Goal: Information Seeking & Learning: Learn about a topic

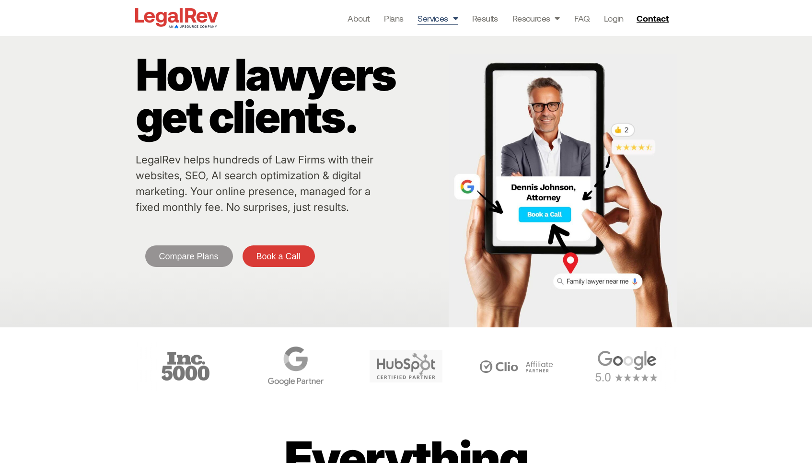
click at [454, 20] on span "Menu" at bounding box center [453, 18] width 10 height 18
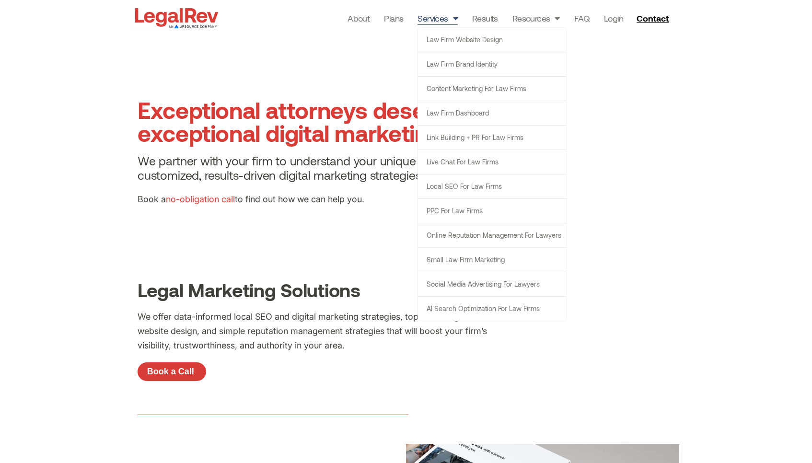
click at [441, 18] on link "Services" at bounding box center [437, 18] width 40 height 13
click at [280, 243] on section "Exceptional attorneys deserve exceptional digital marketing solutions. We partn…" at bounding box center [406, 156] width 812 height 240
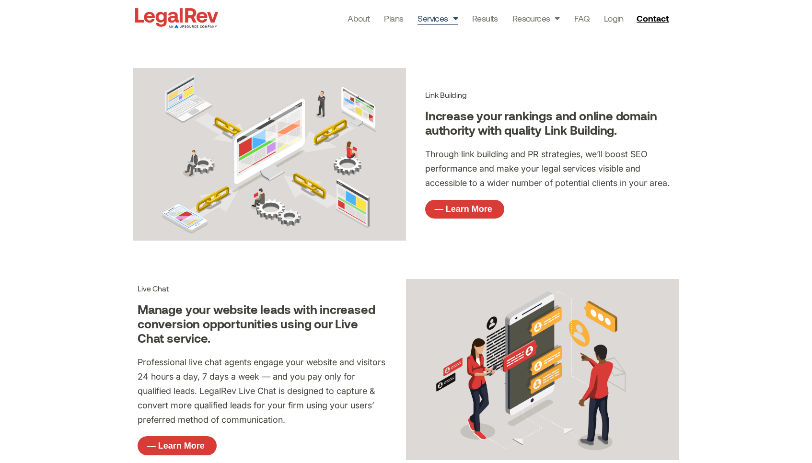
scroll to position [1602, 0]
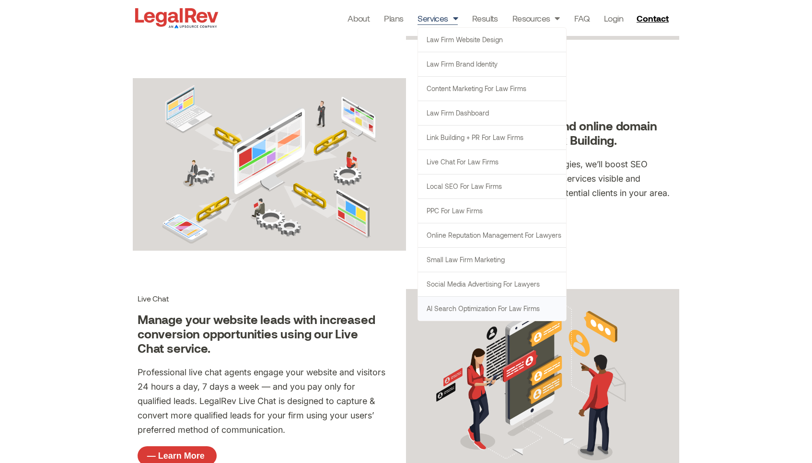
click at [445, 307] on link "AI Search Optimization for Law Firms" at bounding box center [492, 309] width 148 height 24
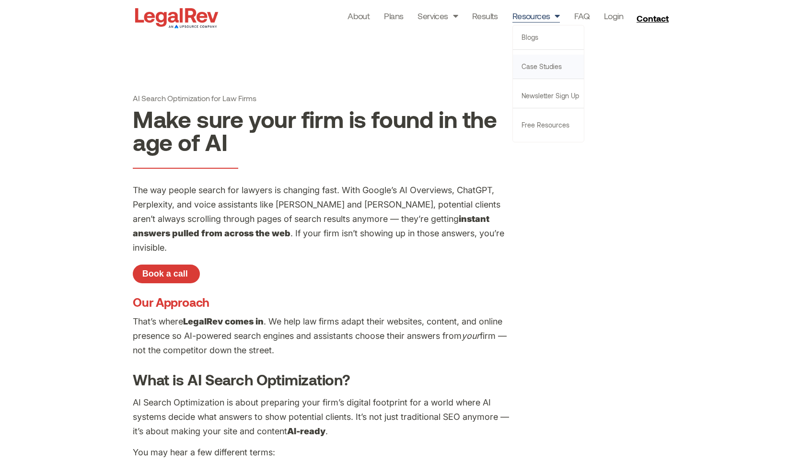
click at [536, 68] on link "Case Studies" at bounding box center [548, 67] width 71 height 24
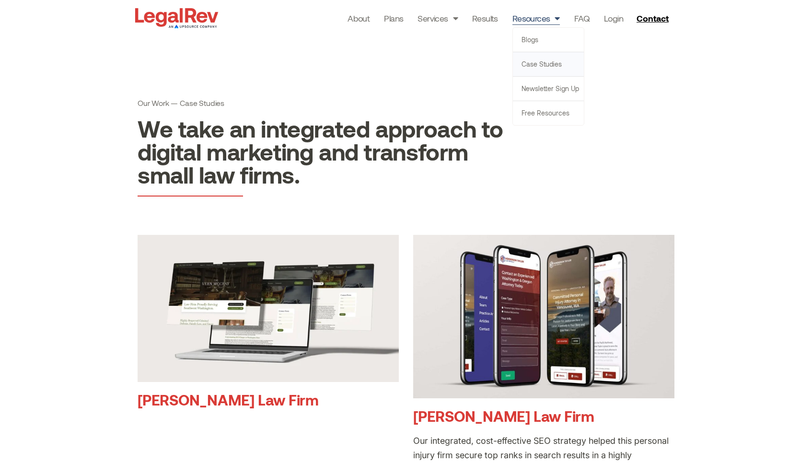
click at [536, 60] on link "Case Studies" at bounding box center [548, 64] width 71 height 24
click at [546, 68] on link "Case Studies" at bounding box center [548, 64] width 71 height 24
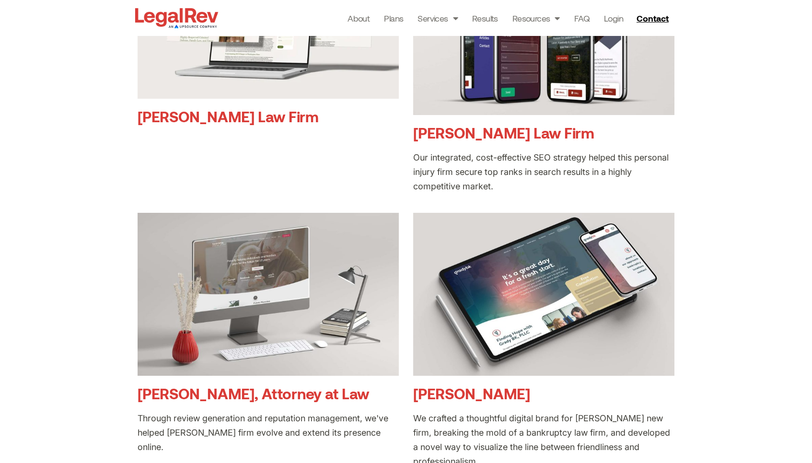
scroll to position [298, 0]
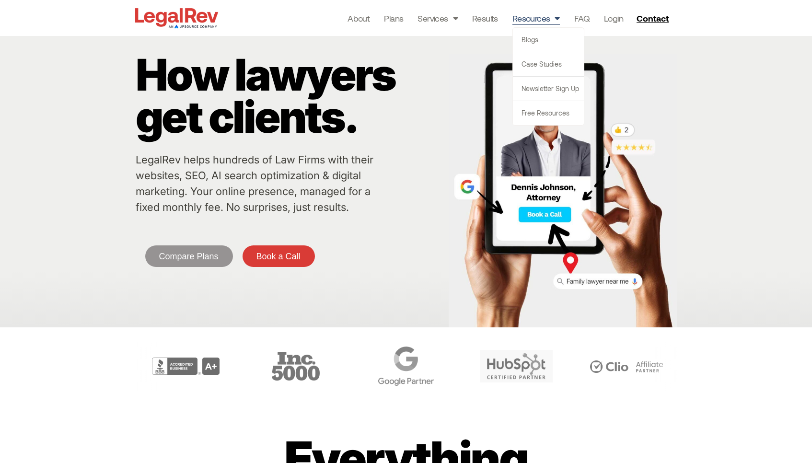
click at [533, 17] on link "Resources" at bounding box center [535, 18] width 47 height 13
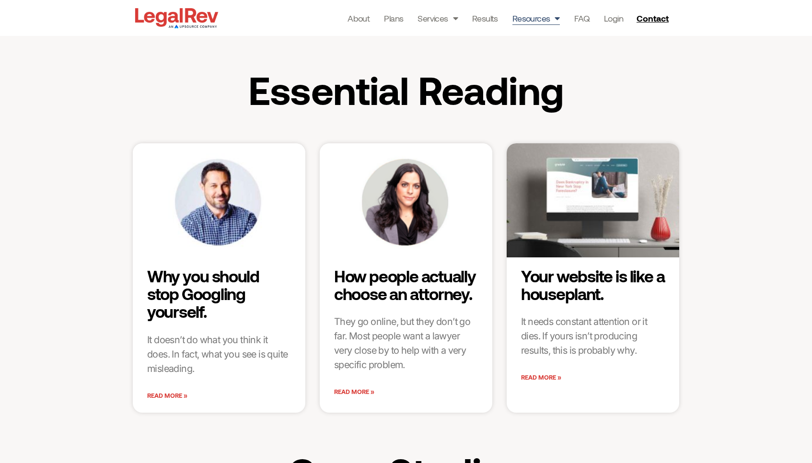
click at [554, 21] on span "Menu" at bounding box center [555, 18] width 10 height 18
click at [540, 65] on link "Case Studies" at bounding box center [548, 64] width 71 height 24
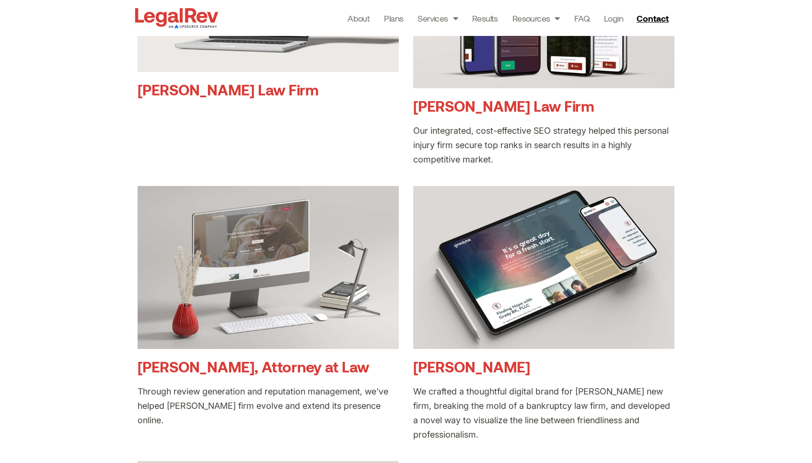
scroll to position [325, 0]
